Goal: Task Accomplishment & Management: Use online tool/utility

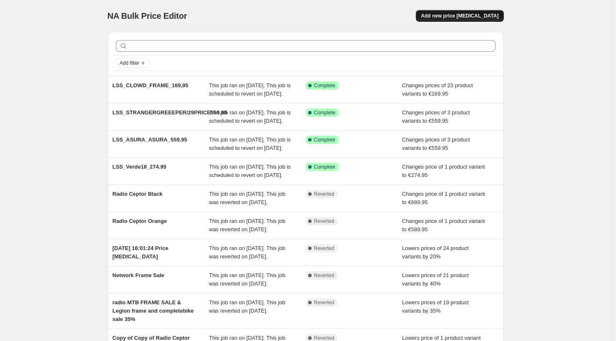
click at [464, 20] on button "Add new price [MEDICAL_DATA]" at bounding box center [460, 16] width 88 height 12
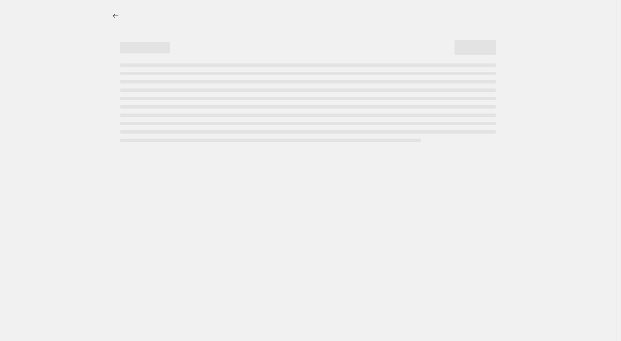
select select "percentage"
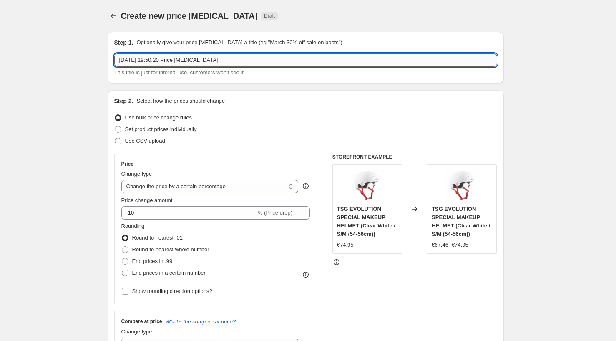
click at [225, 64] on input "[DATE] 19:50:20 Price [MEDICAL_DATA]" at bounding box center [305, 59] width 383 height 13
drag, startPoint x: 245, startPoint y: 62, endPoint x: 138, endPoint y: 50, distance: 107.8
click at [138, 50] on div "Step 1. Optionally give your price [MEDICAL_DATA] a title (eg "March 30% off sa…" at bounding box center [305, 57] width 383 height 38
type input "V"
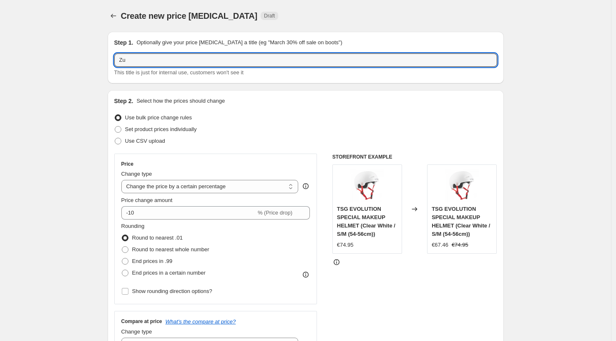
type input "Z"
type input "LSS_GRIFFIN_759,95"
click at [154, 188] on select "Change the price to a certain amount Change the price by a certain amount Chang…" at bounding box center [209, 186] width 177 height 13
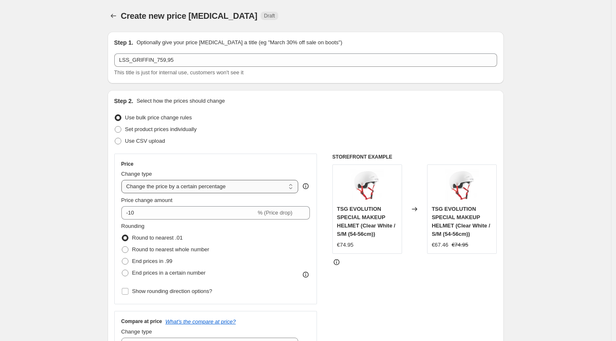
select select "to"
click at [123, 180] on select "Change the price to a certain amount Change the price by a certain amount Chang…" at bounding box center [209, 186] width 177 height 13
type input "80.00"
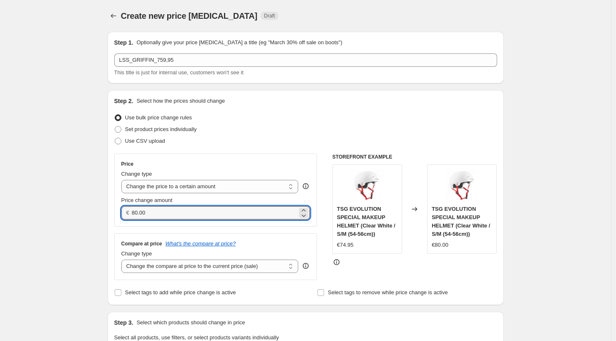
drag, startPoint x: 161, startPoint y: 216, endPoint x: 68, endPoint y: 191, distance: 96.2
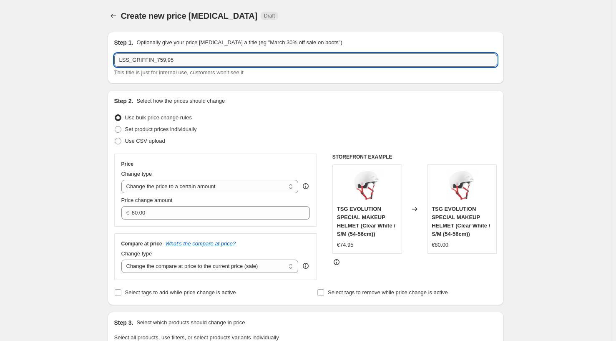
drag, startPoint x: 180, startPoint y: 62, endPoint x: 159, endPoint y: 60, distance: 21.8
click at [159, 60] on input "LSS_GRIFFIN_759,95" at bounding box center [305, 59] width 383 height 13
type input "LSS_GRIFFIN_699,95"
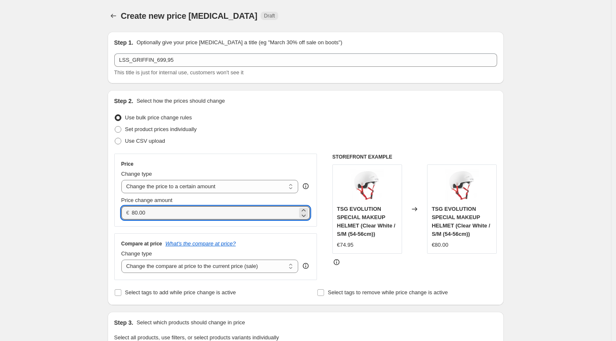
drag, startPoint x: 157, startPoint y: 212, endPoint x: 119, endPoint y: 207, distance: 37.9
click at [119, 207] on div "Price Change type Change the price to a certain amount Change the price by a ce…" at bounding box center [215, 190] width 203 height 73
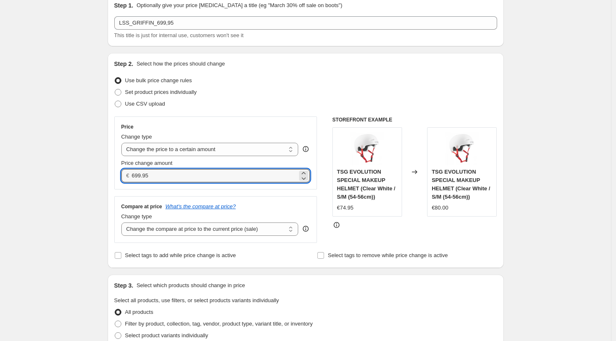
scroll to position [40, 0]
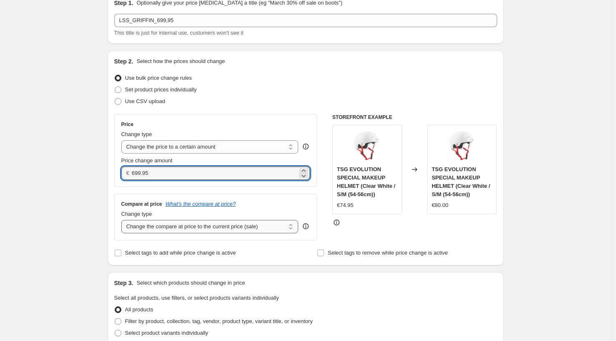
type input "699.95"
click at [164, 229] on select "Change the compare at price to the current price (sale) Change the compare at p…" at bounding box center [209, 226] width 177 height 13
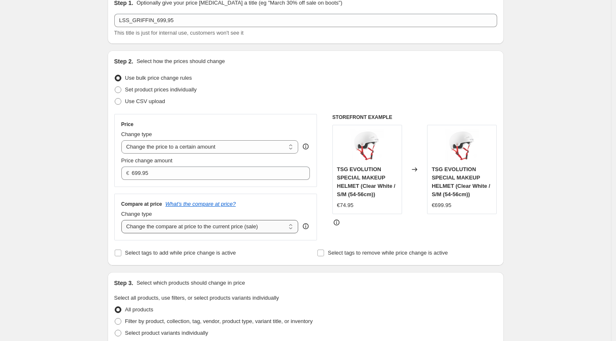
select select "no_change"
click at [123, 220] on select "Change the compare at price to the current price (sale) Change the compare at p…" at bounding box center [209, 226] width 177 height 13
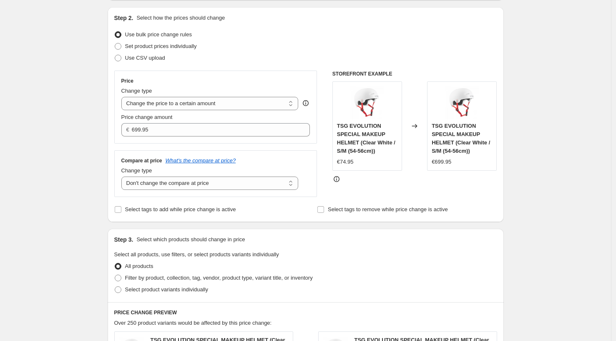
scroll to position [88, 0]
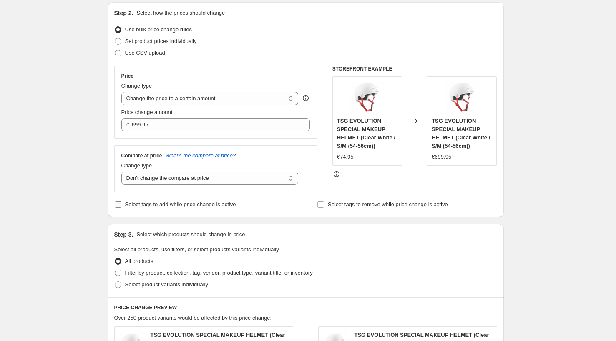
click at [120, 207] on input "Select tags to add while price change is active" at bounding box center [118, 204] width 7 height 7
checkbox input "true"
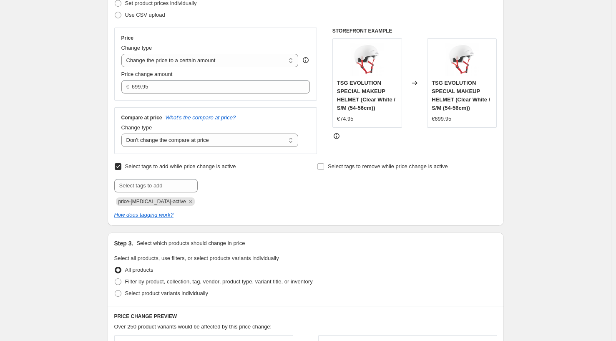
scroll to position [130, 0]
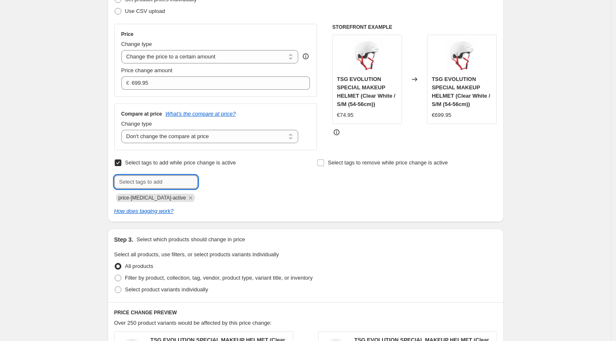
click at [131, 184] on input "text" at bounding box center [155, 181] width 83 height 13
type input "sale"
click at [221, 180] on span "sale" at bounding box center [221, 181] width 10 height 6
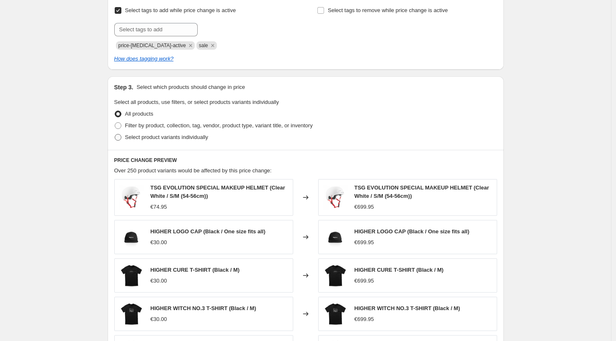
click at [121, 138] on span at bounding box center [118, 137] width 7 height 7
click at [115, 134] on input "Select product variants individually" at bounding box center [115, 134] width 0 height 0
radio input "true"
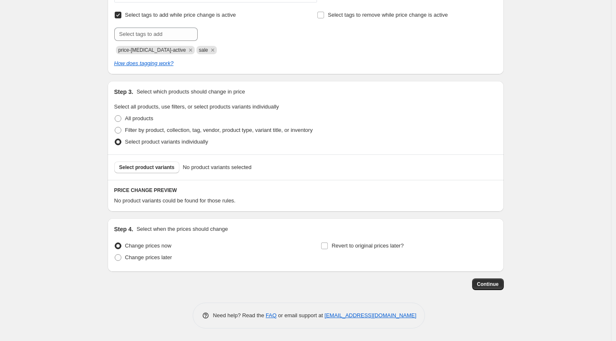
scroll to position [277, 0]
click at [147, 169] on span "Select product variants" at bounding box center [146, 167] width 55 height 7
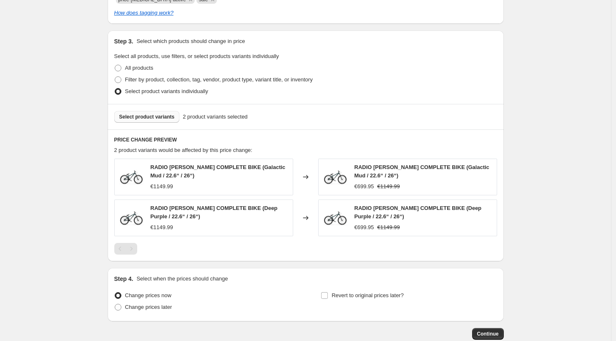
scroll to position [378, 0]
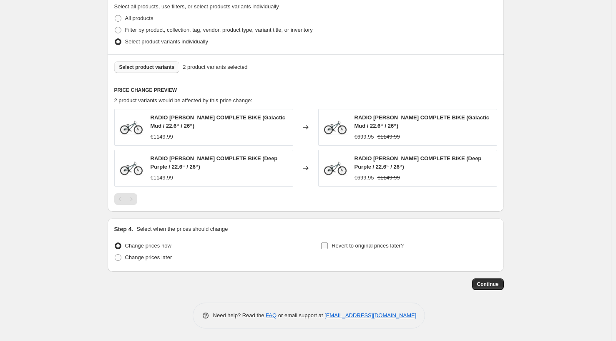
click at [328, 247] on input "Revert to original prices later?" at bounding box center [324, 245] width 7 height 7
checkbox input "true"
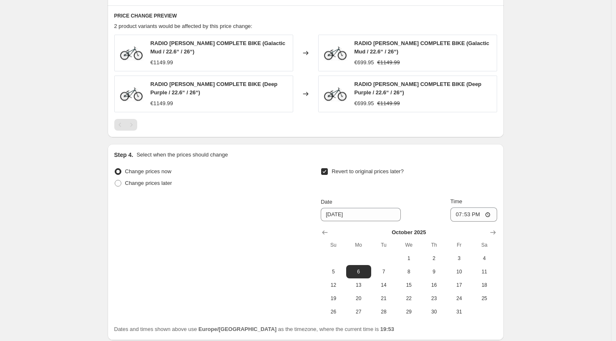
scroll to position [520, 0]
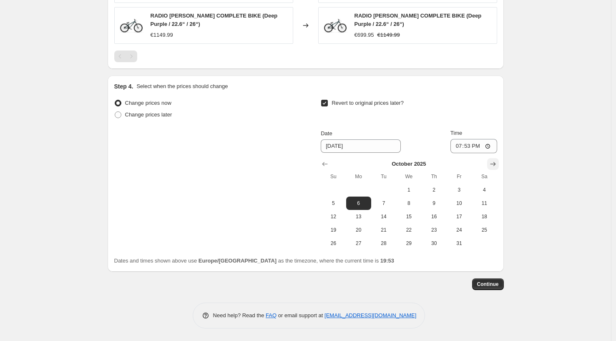
click at [491, 163] on icon "Show next month, November 2025" at bounding box center [493, 164] width 8 height 8
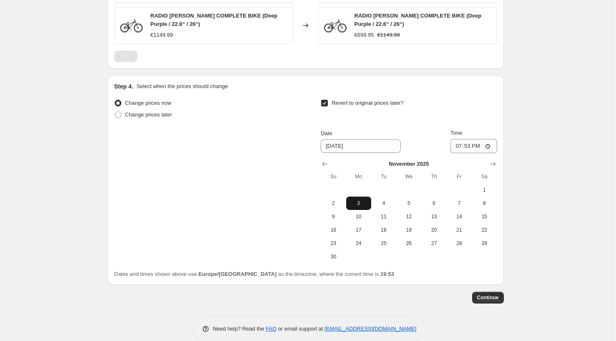
click at [359, 206] on span "3" at bounding box center [359, 203] width 18 height 7
type input "[DATE]"
click at [491, 299] on span "Continue" at bounding box center [488, 297] width 22 height 7
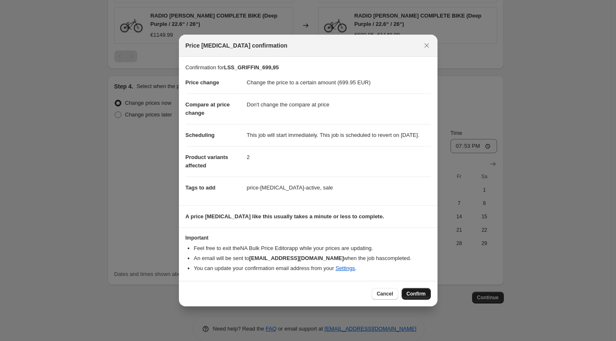
click at [413, 297] on span "Confirm" at bounding box center [416, 293] width 19 height 7
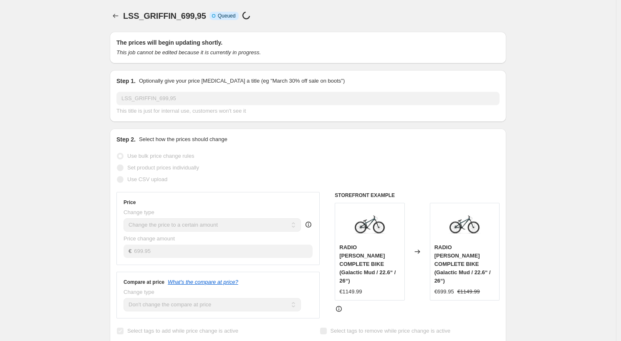
select select "no_change"
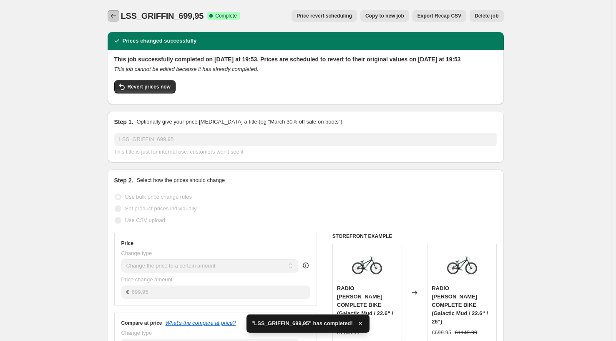
click at [116, 14] on icon "Price change jobs" at bounding box center [113, 16] width 8 height 8
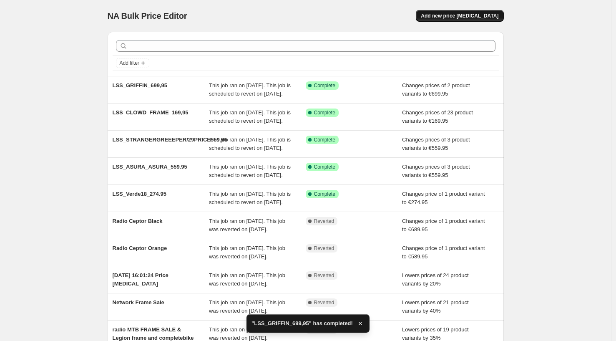
click at [452, 17] on span "Add new price [MEDICAL_DATA]" at bounding box center [460, 16] width 78 height 7
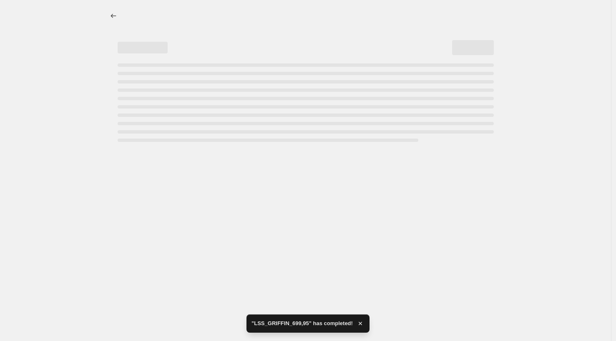
select select "percentage"
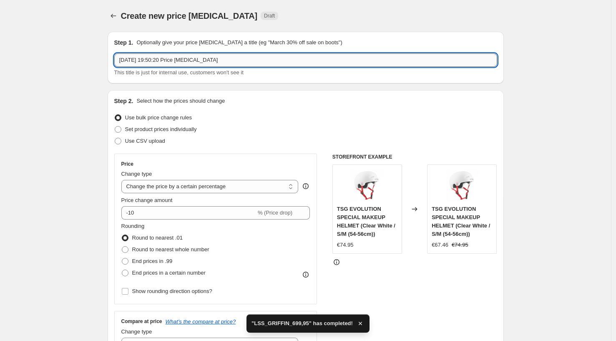
click at [187, 59] on input "[DATE] 19:50:20 Price [MEDICAL_DATA]" at bounding box center [305, 59] width 383 height 13
drag, startPoint x: 235, startPoint y: 63, endPoint x: 89, endPoint y: 50, distance: 146.6
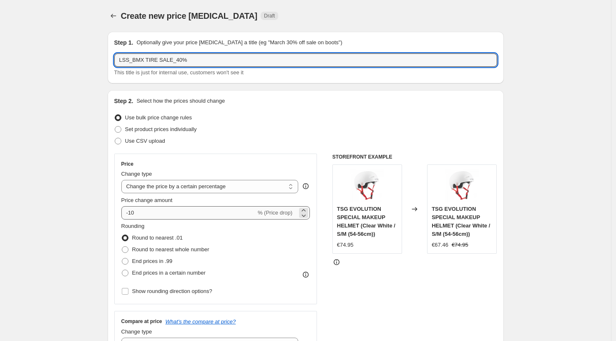
type input "LSS_BMX TIRE SALE_40%"
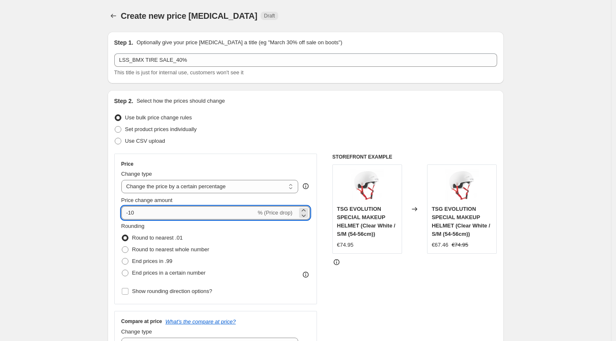
drag, startPoint x: 147, startPoint y: 214, endPoint x: 133, endPoint y: 212, distance: 14.2
click at [133, 212] on input "-10" at bounding box center [188, 212] width 135 height 13
type input "-1"
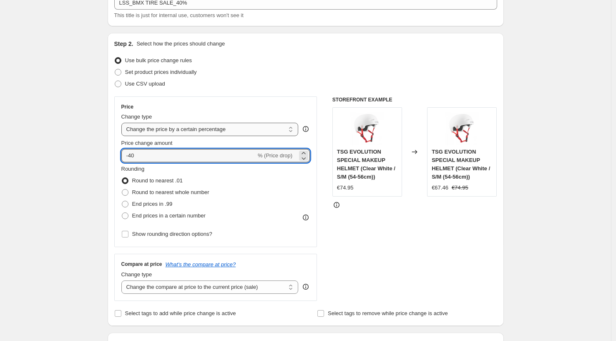
scroll to position [59, 0]
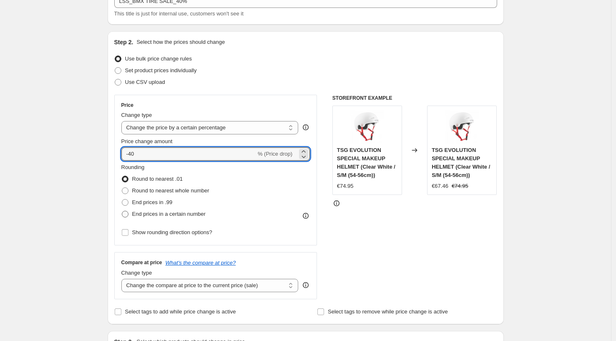
type input "-40"
click at [125, 216] on span at bounding box center [125, 214] width 7 height 7
click at [122, 211] on input "End prices in a certain number" at bounding box center [122, 211] width 0 height 0
radio input "true"
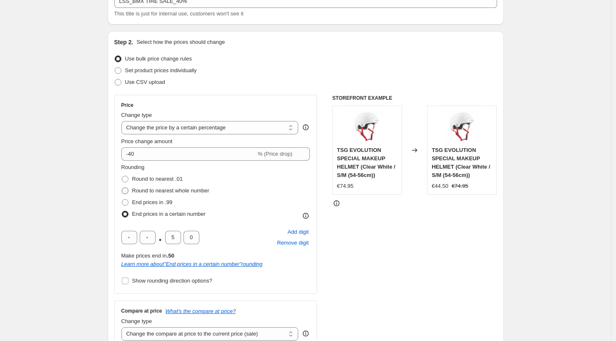
click at [127, 190] on span at bounding box center [125, 190] width 7 height 7
click at [122, 188] on input "Round to nearest whole number" at bounding box center [122, 187] width 0 height 0
radio input "true"
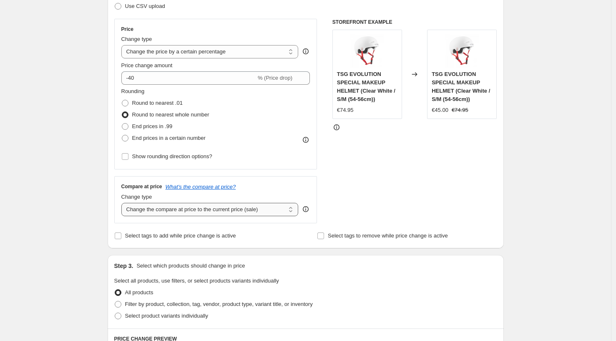
scroll to position [136, 0]
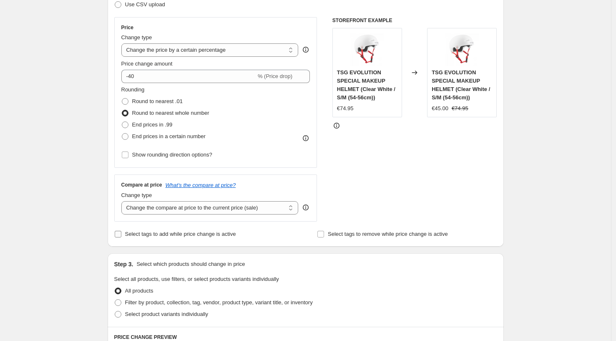
click at [119, 232] on input "Select tags to add while price change is active" at bounding box center [118, 234] width 7 height 7
checkbox input "true"
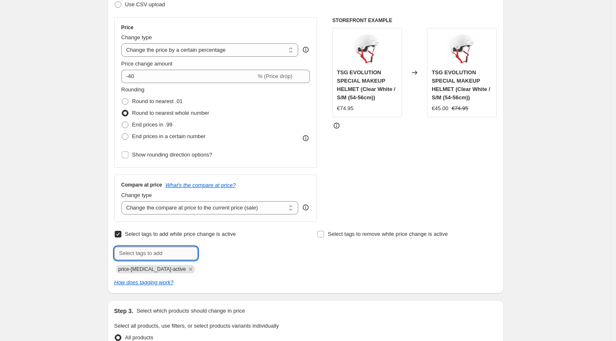
click at [149, 250] on input "text" at bounding box center [155, 253] width 83 height 13
type input "saöle"
type input "sale"
click at [222, 252] on span "sale" at bounding box center [221, 252] width 10 height 6
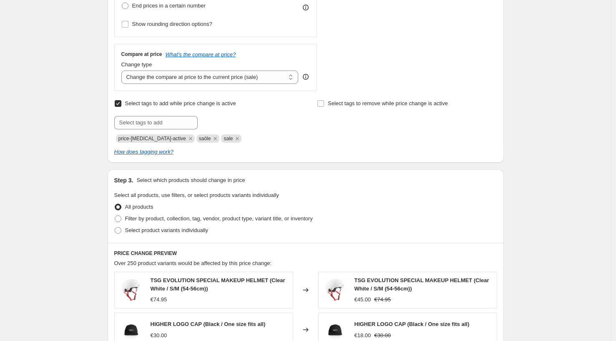
scroll to position [278, 0]
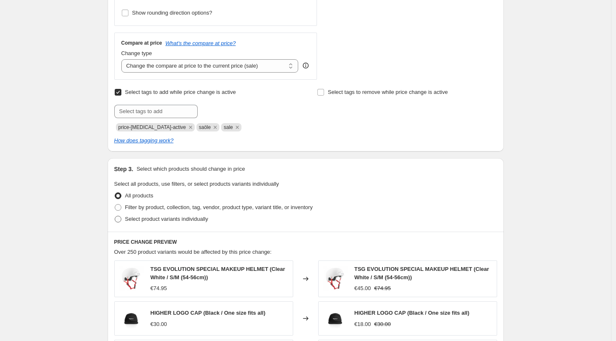
click at [121, 221] on span at bounding box center [118, 219] width 7 height 7
click at [115, 216] on input "Select product variants individually" at bounding box center [115, 216] width 0 height 0
radio input "true"
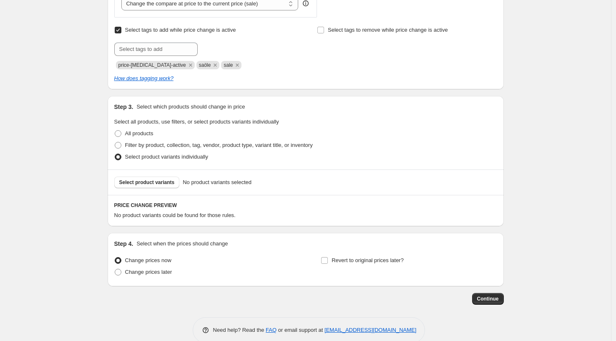
scroll to position [355, 0]
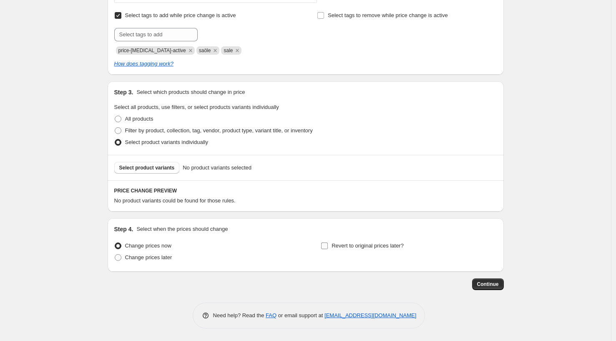
click at [326, 245] on input "Revert to original prices later?" at bounding box center [324, 245] width 7 height 7
checkbox input "true"
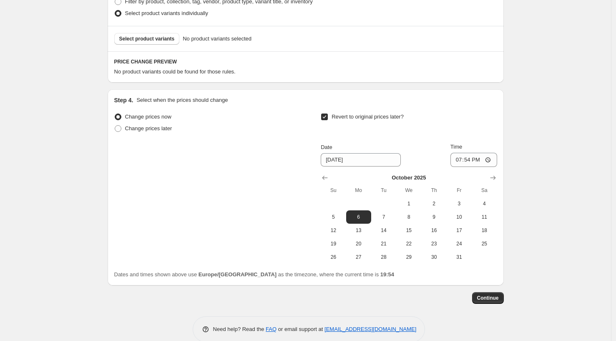
scroll to position [498, 0]
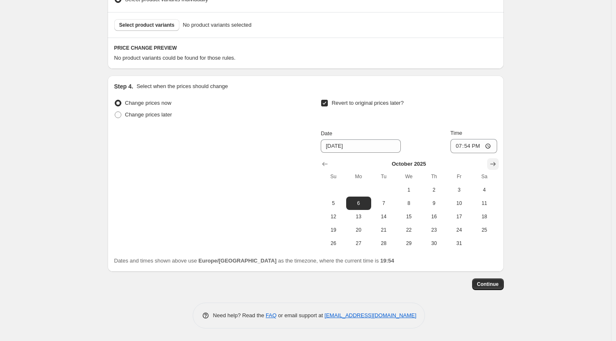
click at [493, 164] on icon "Show next month, November 2025" at bounding box center [492, 164] width 5 height 4
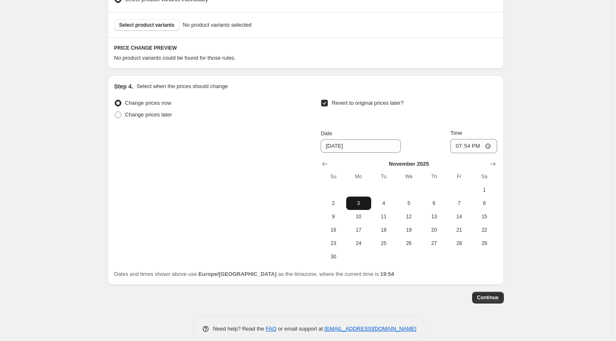
click at [355, 202] on span "3" at bounding box center [359, 203] width 18 height 7
type input "[DATE]"
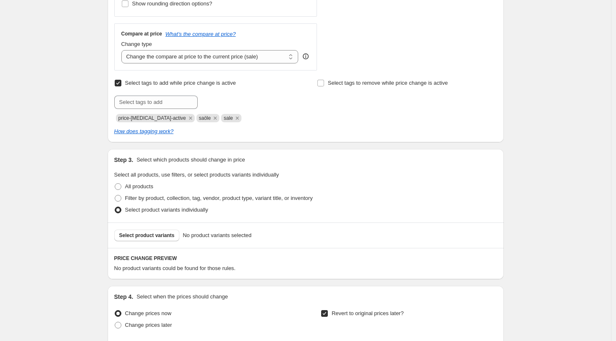
scroll to position [288, 0]
click at [136, 232] on span "Select product variants" at bounding box center [146, 235] width 55 height 7
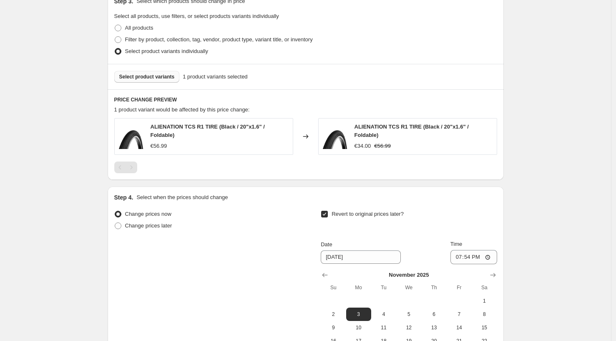
scroll to position [443, 0]
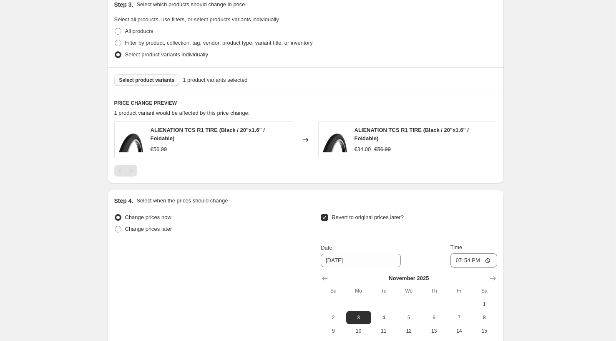
click at [152, 82] on span "Select product variants" at bounding box center [146, 80] width 55 height 7
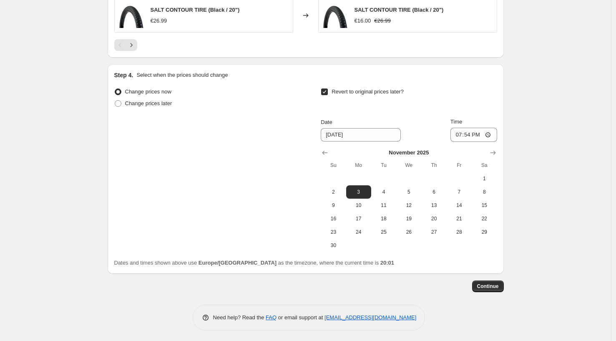
scroll to position [729, 0]
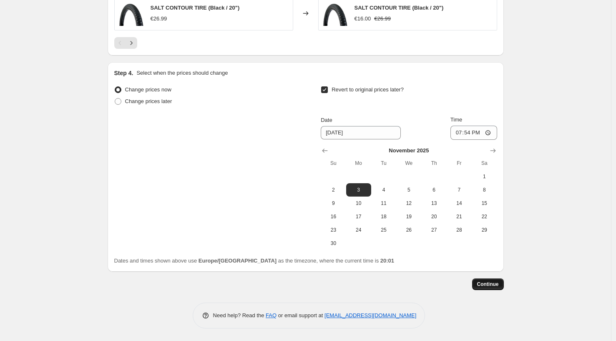
click at [487, 285] on span "Continue" at bounding box center [488, 284] width 22 height 7
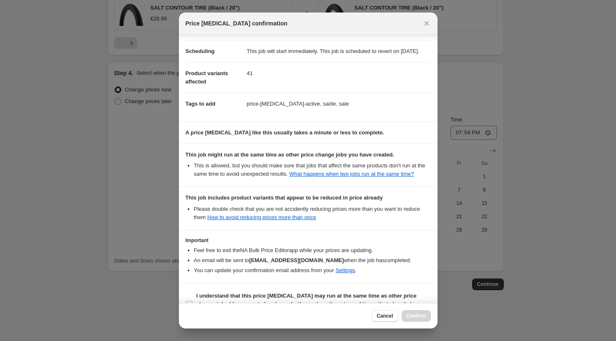
scroll to position [101, 0]
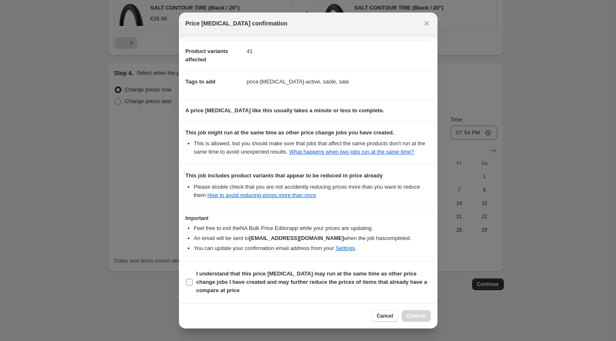
click at [187, 281] on input "I understand that this price [MEDICAL_DATA] may run at the same time as other p…" at bounding box center [189, 282] width 7 height 7
checkbox input "true"
click at [415, 315] on span "Confirm" at bounding box center [416, 315] width 19 height 7
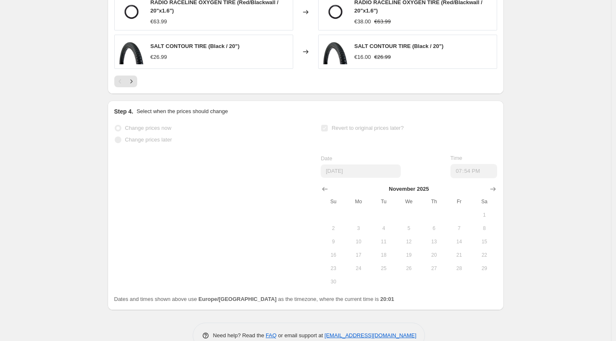
scroll to position [751, 0]
select select "percentage"
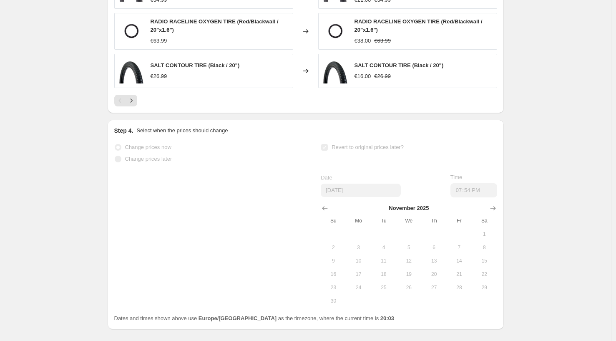
scroll to position [0, 0]
